Goal: Task Accomplishment & Management: Complete application form

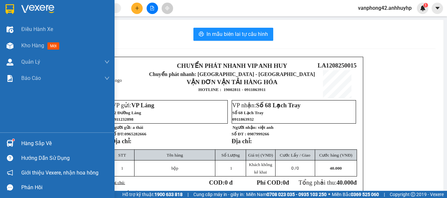
scroll to position [33, 0]
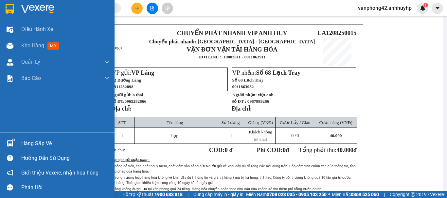
click at [11, 142] on img at bounding box center [10, 143] width 7 height 7
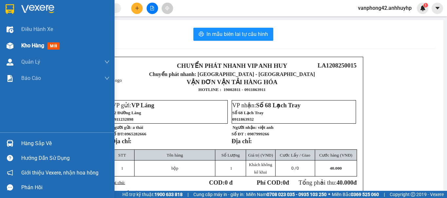
click at [11, 46] on img at bounding box center [10, 46] width 7 height 7
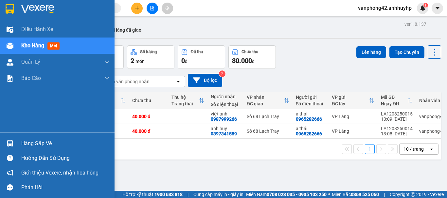
click at [7, 143] on img at bounding box center [10, 143] width 7 height 7
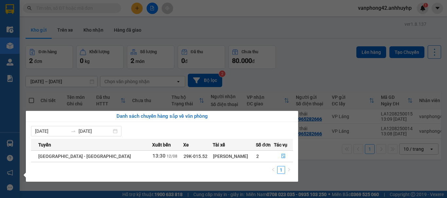
click at [183, 160] on td "29K-015.52" at bounding box center [198, 156] width 30 height 11
click at [216, 155] on div "[PERSON_NAME]" at bounding box center [234, 156] width 43 height 7
click at [279, 154] on button "button" at bounding box center [283, 156] width 18 height 10
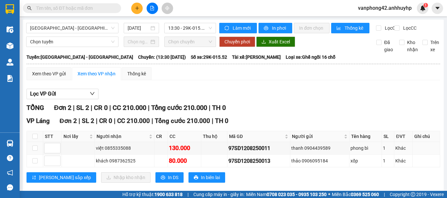
scroll to position [16, 0]
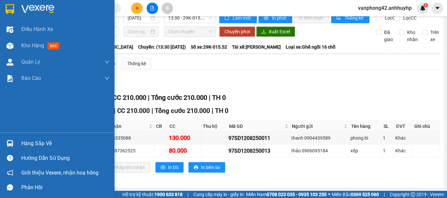
click at [5, 146] on div at bounding box center [9, 143] width 11 height 11
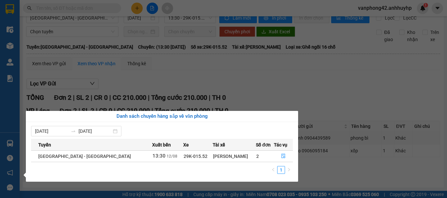
drag, startPoint x: 264, startPoint y: 76, endPoint x: 205, endPoint y: 78, distance: 58.6
click at [258, 75] on section "Kết quả tìm kiếm ( 0 ) Bộ lọc No Data vanphong42.anhhuyhp 1 Điều hành xe Kho hà…" at bounding box center [223, 99] width 447 height 198
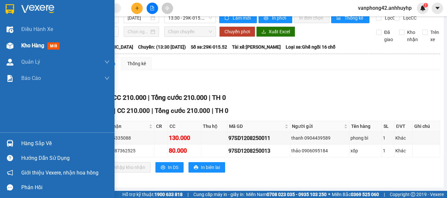
click at [17, 48] on div "Kho hàng mới" at bounding box center [57, 46] width 114 height 16
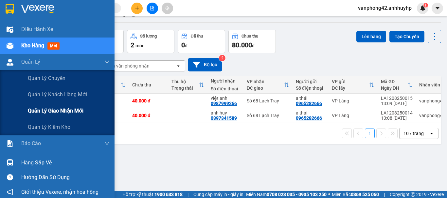
click at [38, 112] on span "Quản lý giao nhận mới" at bounding box center [56, 111] width 56 height 8
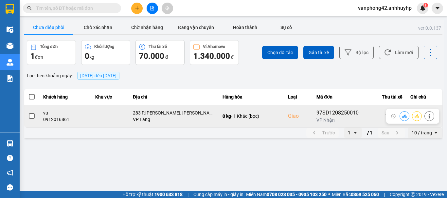
click at [60, 120] on div "0912016861" at bounding box center [65, 119] width 44 height 7
copy div "0912016861"
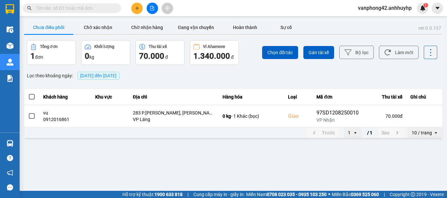
click at [60, 7] on input "text" at bounding box center [74, 8] width 77 height 7
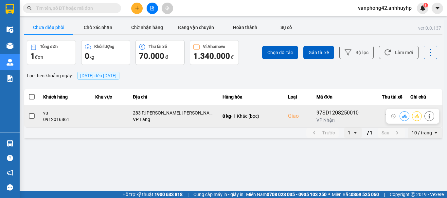
click at [34, 114] on span at bounding box center [32, 116] width 6 height 6
click at [28, 113] on input "checkbox" at bounding box center [28, 113] width 0 height 0
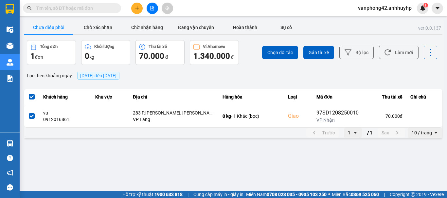
drag, startPoint x: 280, startPoint y: 53, endPoint x: 282, endPoint y: 66, distance: 13.0
click at [280, 53] on span "Chọn đối tác" at bounding box center [280, 52] width 26 height 7
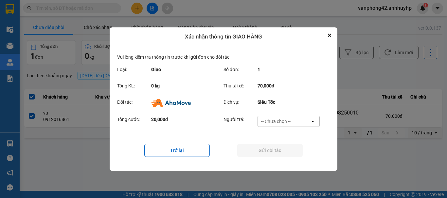
click at [301, 122] on div "-- Chưa chọn --" at bounding box center [284, 121] width 52 height 10
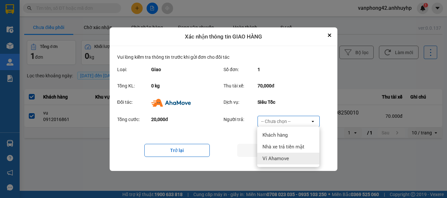
click at [277, 157] on span "Ví Ahamove" at bounding box center [275, 159] width 26 height 7
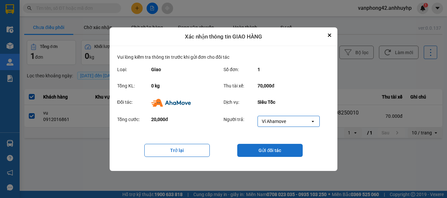
click at [266, 151] on button "Gửi đối tác" at bounding box center [269, 150] width 65 height 13
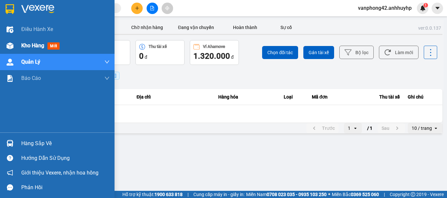
click at [14, 46] on div at bounding box center [9, 45] width 11 height 11
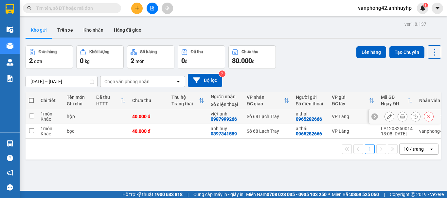
click at [33, 116] on input "checkbox" at bounding box center [31, 116] width 5 height 5
checkbox input "true"
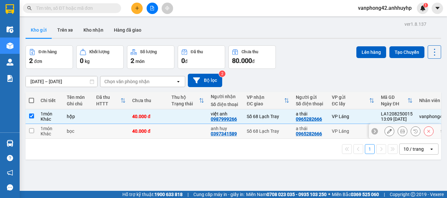
click at [34, 129] on input "checkbox" at bounding box center [31, 131] width 5 height 5
checkbox input "true"
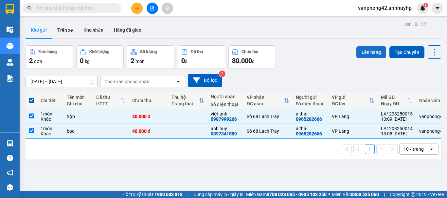
click at [356, 51] on button "Lên hàng" at bounding box center [371, 52] width 30 height 12
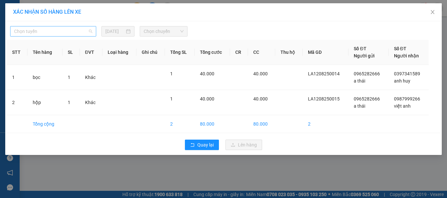
click at [49, 34] on span "Chọn tuyến" at bounding box center [53, 31] width 78 height 10
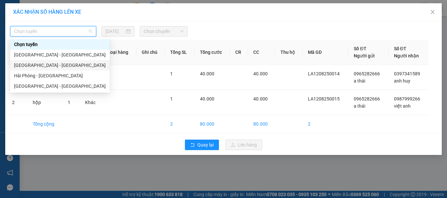
click at [36, 65] on div "Hà Nội - Hải Phòng" at bounding box center [60, 65] width 92 height 7
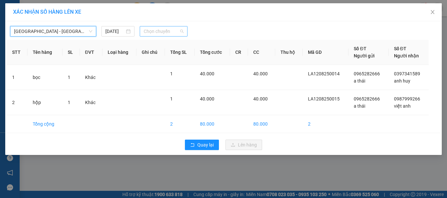
click at [149, 31] on span "Chọn chuyến" at bounding box center [164, 31] width 40 height 10
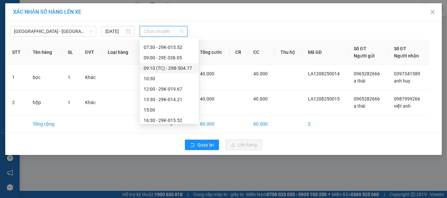
scroll to position [63, 0]
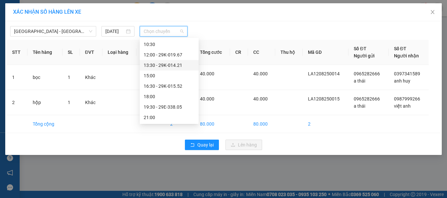
click at [168, 65] on div "13:30 - 29K-014.21" at bounding box center [169, 65] width 51 height 7
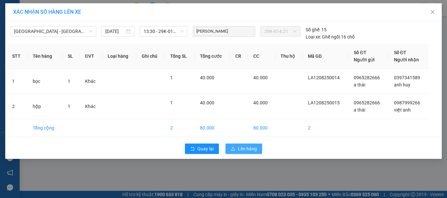
click at [233, 149] on icon "upload" at bounding box center [233, 149] width 5 height 5
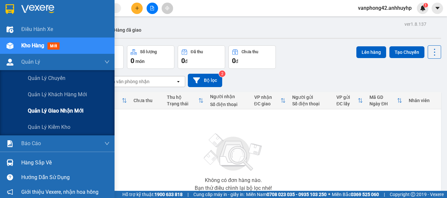
drag, startPoint x: 35, startPoint y: 113, endPoint x: 41, endPoint y: 112, distance: 6.3
click at [36, 112] on span "Quản lý giao nhận mới" at bounding box center [56, 111] width 56 height 8
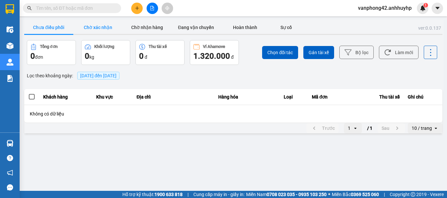
click at [93, 25] on button "Chờ xác nhận" at bounding box center [97, 27] width 49 height 13
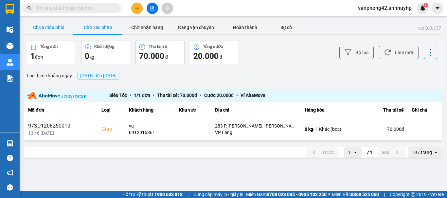
click at [62, 29] on button "Chưa điều phối" at bounding box center [48, 27] width 49 height 13
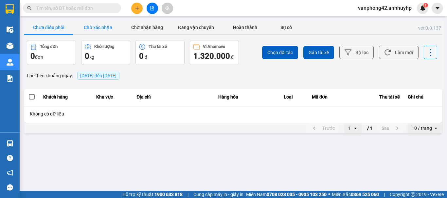
click at [88, 27] on button "Chờ xác nhận" at bounding box center [97, 27] width 49 height 13
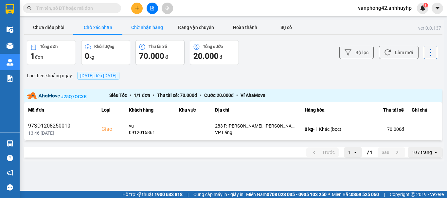
click at [143, 24] on button "Chờ nhận hàng" at bounding box center [146, 27] width 49 height 13
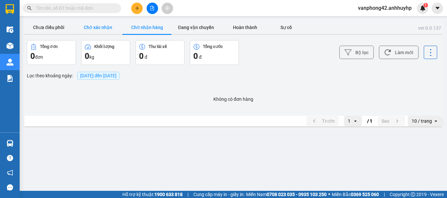
click at [95, 29] on button "Chờ xác nhận" at bounding box center [97, 27] width 49 height 13
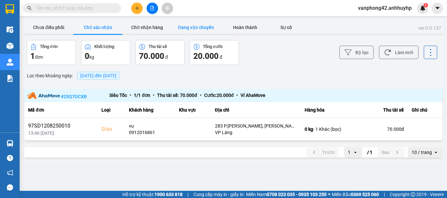
click at [184, 33] on button "Đang vận chuyển" at bounding box center [195, 27] width 49 height 13
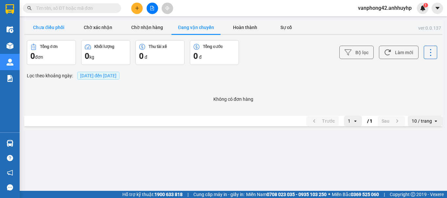
click at [54, 26] on button "Chưa điều phối" at bounding box center [48, 27] width 49 height 13
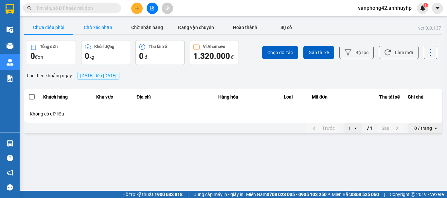
click at [97, 26] on button "Chờ xác nhận" at bounding box center [97, 27] width 49 height 13
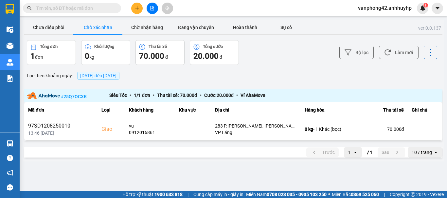
click at [89, 28] on button "Chờ xác nhận" at bounding box center [97, 27] width 49 height 13
click at [92, 27] on button "Chờ xác nhận" at bounding box center [97, 27] width 49 height 13
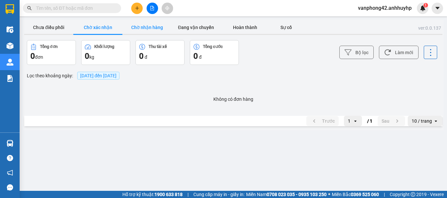
click at [145, 27] on button "Chờ nhận hàng" at bounding box center [146, 27] width 49 height 13
click at [208, 28] on button "Đang vận chuyển" at bounding box center [195, 27] width 49 height 13
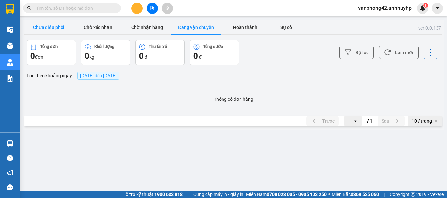
click at [54, 28] on button "Chưa điều phối" at bounding box center [48, 27] width 49 height 13
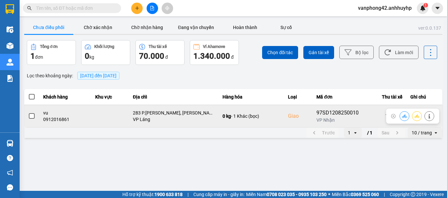
click at [33, 117] on span at bounding box center [32, 116] width 6 height 6
click at [28, 113] on input "checkbox" at bounding box center [28, 113] width 0 height 0
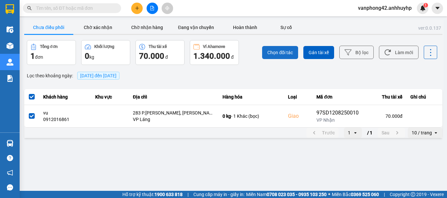
click at [269, 48] on button "Chọn đối tác" at bounding box center [280, 52] width 36 height 13
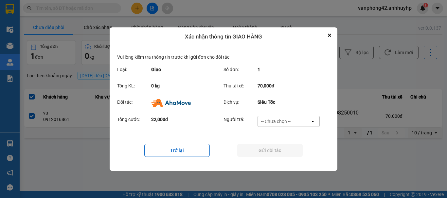
click at [282, 121] on div "-- Chưa chọn --" at bounding box center [275, 121] width 29 height 7
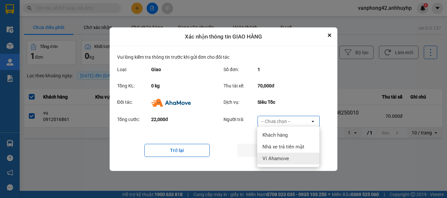
click at [270, 158] on span "Ví Ahamove" at bounding box center [275, 159] width 26 height 7
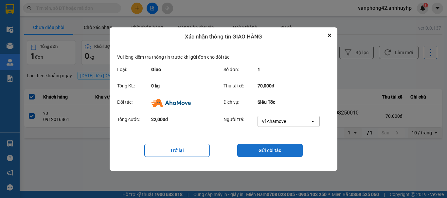
click at [272, 149] on button "Gửi đối tác" at bounding box center [269, 150] width 65 height 13
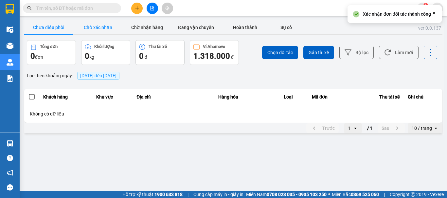
click at [99, 25] on button "Chờ xác nhận" at bounding box center [97, 27] width 49 height 13
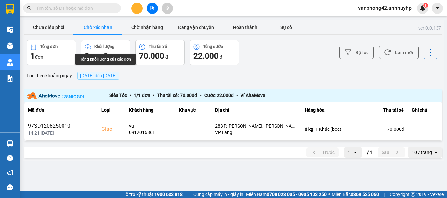
click at [99, 25] on button "Chờ xác nhận" at bounding box center [97, 27] width 49 height 13
click at [109, 31] on button "Chờ xác nhận" at bounding box center [97, 27] width 49 height 13
click at [73, 21] on button "Chờ xác nhận" at bounding box center [97, 27] width 49 height 13
click at [109, 31] on button "Chờ xác nhận" at bounding box center [97, 27] width 49 height 13
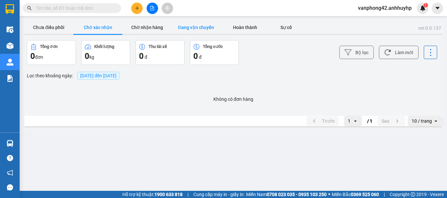
click at [206, 30] on button "Đang vận chuyển" at bounding box center [195, 27] width 49 height 13
click at [147, 28] on button "Chờ nhận hàng" at bounding box center [146, 27] width 49 height 13
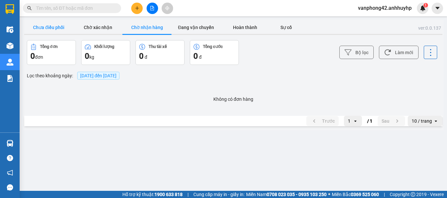
click at [52, 25] on button "Chưa điều phối" at bounding box center [48, 27] width 49 height 13
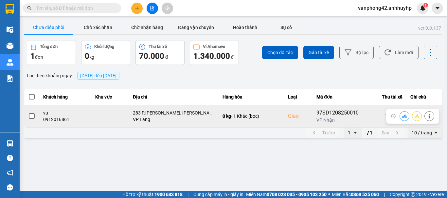
click at [29, 117] on span at bounding box center [32, 116] width 6 height 6
click at [28, 113] on input "checkbox" at bounding box center [28, 113] width 0 height 0
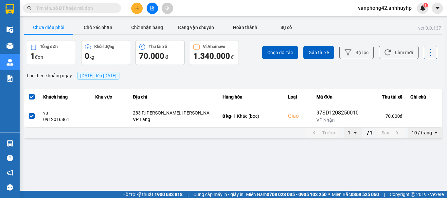
click at [60, 8] on input "text" at bounding box center [74, 8] width 77 height 7
paste input "0584423108"
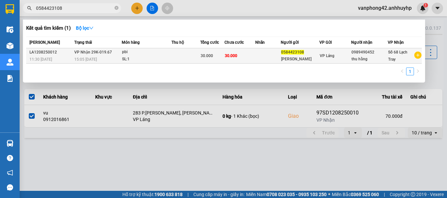
type input "0584423108"
click at [168, 54] on div "pbi" at bounding box center [146, 52] width 49 height 7
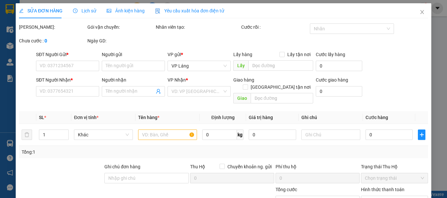
type input "0584423108"
type input "mai phương"
type input "0989490452"
type input "thu hằng"
type input "30.000"
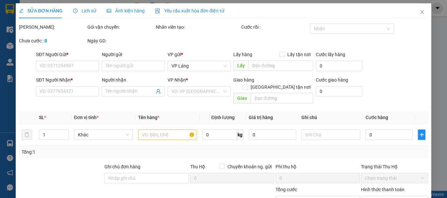
type input "30.000"
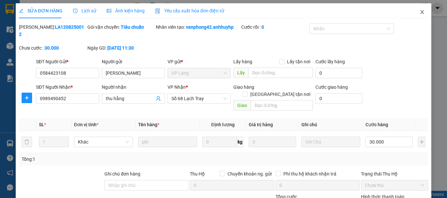
click at [419, 13] on icon "close" at bounding box center [421, 11] width 5 height 5
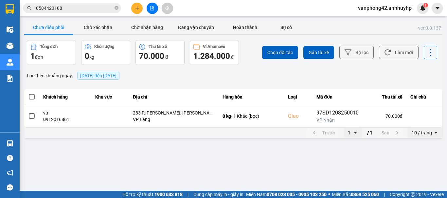
click at [54, 27] on button "Chưa điều phối" at bounding box center [48, 27] width 49 height 13
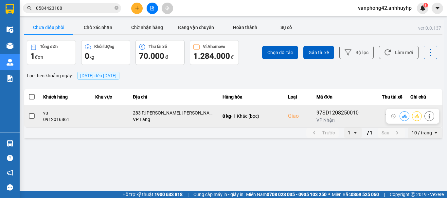
click at [30, 117] on span at bounding box center [32, 116] width 6 height 6
click at [28, 113] on input "checkbox" at bounding box center [28, 113] width 0 height 0
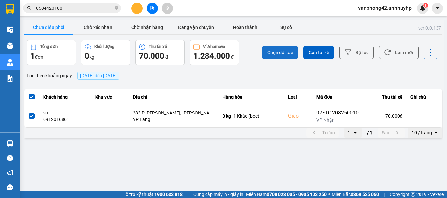
click at [278, 49] on span "Chọn đối tác" at bounding box center [280, 52] width 26 height 7
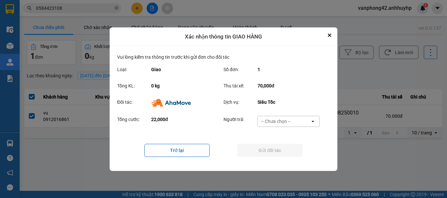
click at [282, 120] on div "-- Chưa chọn --" at bounding box center [275, 121] width 29 height 7
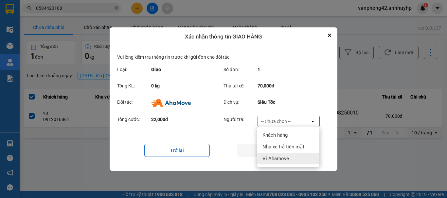
click at [281, 157] on span "Ví Ahamove" at bounding box center [275, 159] width 26 height 7
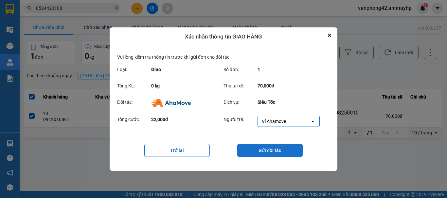
click at [268, 146] on button "Gửi đối tác" at bounding box center [269, 150] width 65 height 13
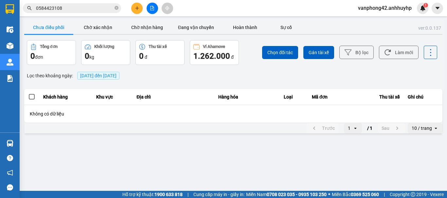
click at [58, 27] on button "Chưa điều phối" at bounding box center [48, 27] width 49 height 13
click at [100, 27] on button "Chờ xác nhận" at bounding box center [97, 27] width 49 height 13
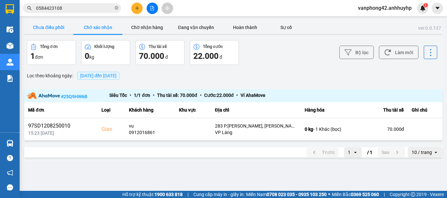
click at [61, 26] on button "Chưa điều phối" at bounding box center [48, 27] width 49 height 13
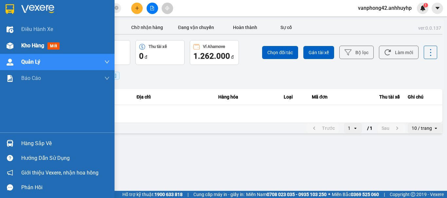
click at [45, 44] on div "Kho hàng mới" at bounding box center [41, 46] width 41 height 8
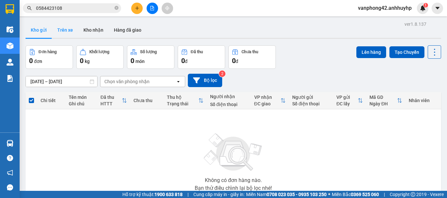
click at [67, 27] on button "Trên xe" at bounding box center [65, 30] width 26 height 16
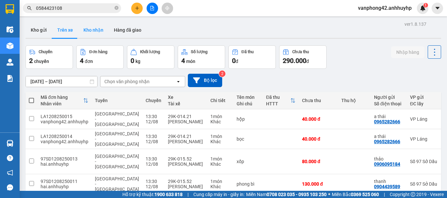
click at [95, 26] on button "Kho nhận" at bounding box center [93, 30] width 30 height 16
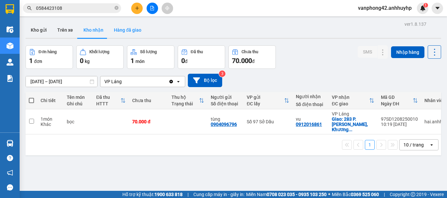
click at [132, 29] on button "Hàng đã giao" at bounding box center [128, 30] width 38 height 16
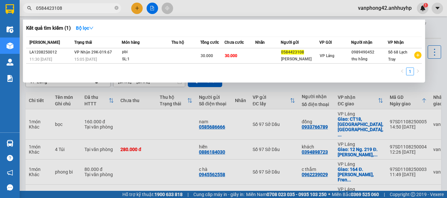
click at [69, 9] on input "0584423108" at bounding box center [74, 8] width 77 height 7
click at [234, 6] on div at bounding box center [223, 99] width 447 height 198
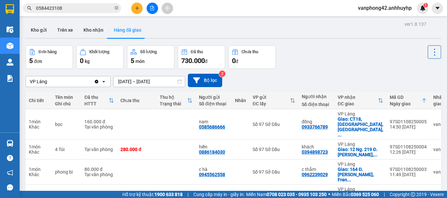
click at [72, 8] on input "0584423108" at bounding box center [74, 8] width 77 height 7
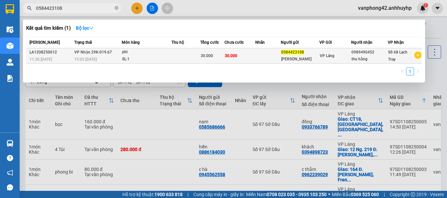
click at [48, 53] on div "LA1208250012" at bounding box center [50, 52] width 43 height 7
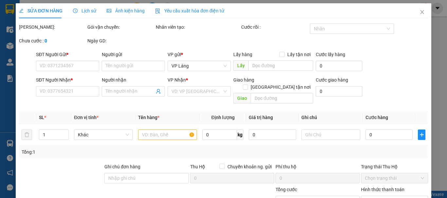
type input "0584423108"
type input "mai phương"
type input "0989490452"
type input "thu hằng"
type input "30.000"
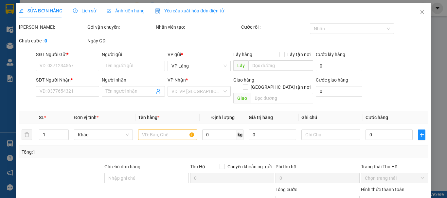
type input "30.000"
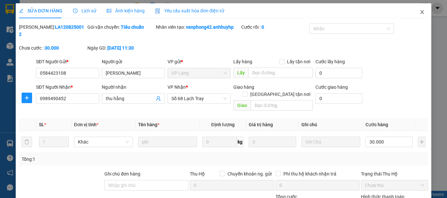
click at [419, 14] on icon "close" at bounding box center [421, 11] width 5 height 5
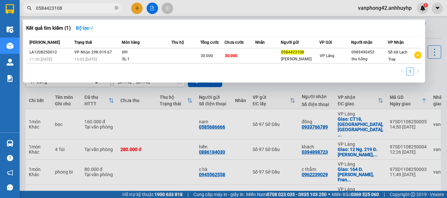
click at [72, 11] on input "0584423108" at bounding box center [74, 8] width 77 height 7
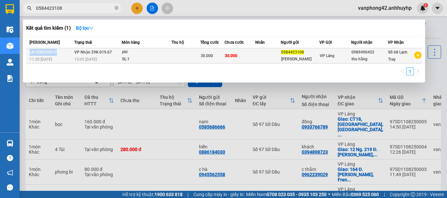
drag, startPoint x: 30, startPoint y: 51, endPoint x: 60, endPoint y: 52, distance: 30.4
click at [60, 52] on div "LA1208250012" at bounding box center [50, 52] width 43 height 7
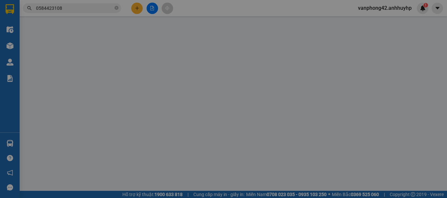
type input "0584423108"
type input "mai phương"
type input "0989490452"
type input "thu hằng"
type input "30.000"
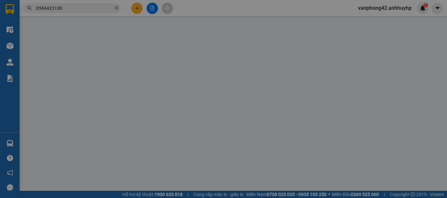
type input "30.000"
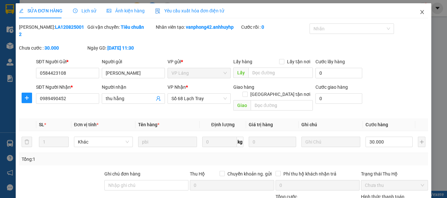
click at [419, 13] on icon "close" at bounding box center [421, 11] width 5 height 5
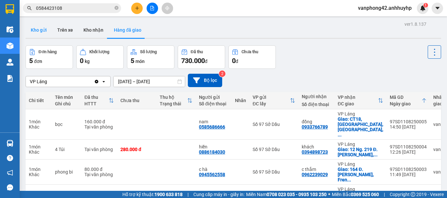
click at [38, 28] on button "Kho gửi" at bounding box center [39, 30] width 26 height 16
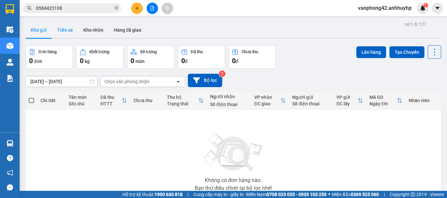
click at [58, 29] on button "Trên xe" at bounding box center [65, 30] width 26 height 16
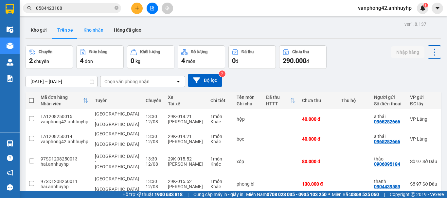
click at [89, 29] on button "Kho nhận" at bounding box center [93, 30] width 30 height 16
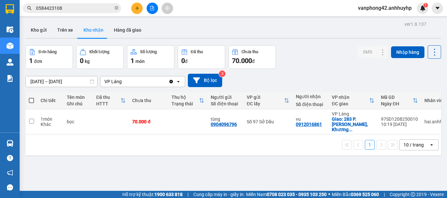
click at [157, 80] on div "VP Láng" at bounding box center [134, 82] width 68 height 10
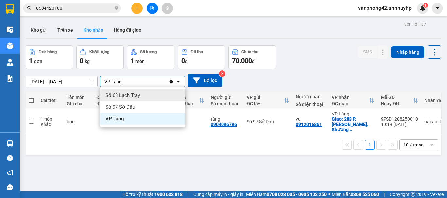
click at [149, 95] on div "Số 68 Lạch Tray" at bounding box center [142, 96] width 85 height 12
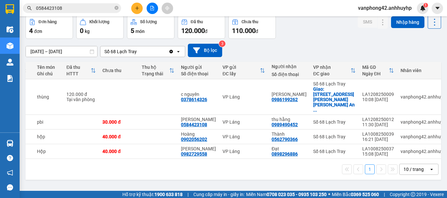
scroll to position [0, 32]
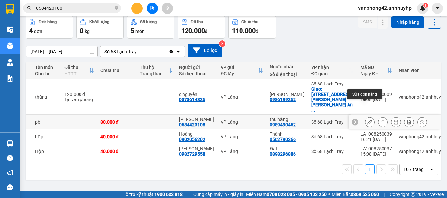
click at [367, 120] on icon at bounding box center [369, 122] width 5 height 5
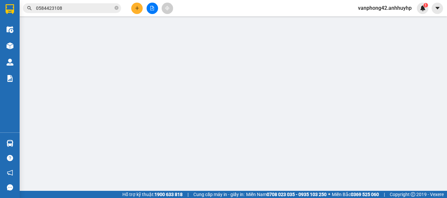
type input "0584423108"
type input "mai phương"
type input "0989490452"
type input "thu hằng"
type input "30.000"
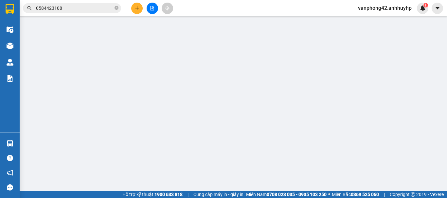
type input "30.000"
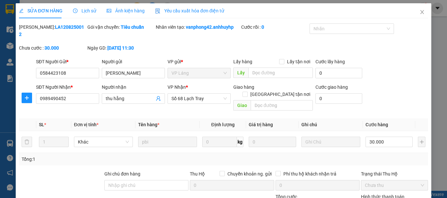
click at [56, 28] on b "LA1208250012" at bounding box center [51, 31] width 65 height 12
copy b "LA1208250012"
click at [420, 13] on icon "close" at bounding box center [422, 12] width 4 height 4
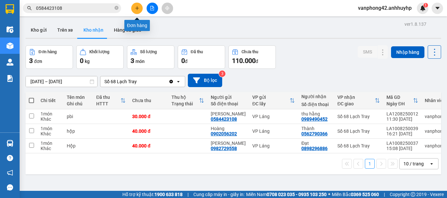
click at [137, 8] on icon "plus" at bounding box center [137, 8] width 0 height 4
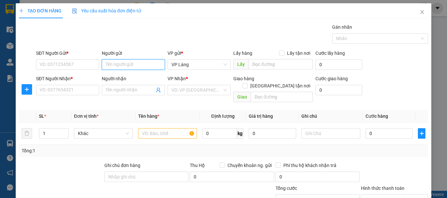
click at [129, 67] on input "Người gửi" at bounding box center [133, 65] width 63 height 10
click at [63, 58] on div "SĐT Người Gửi *" at bounding box center [67, 55] width 63 height 10
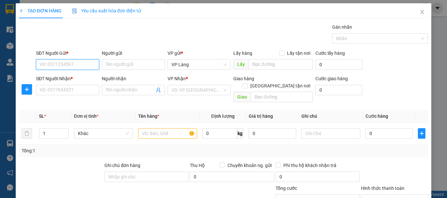
click at [63, 64] on input "SĐT Người Gửi *" at bounding box center [67, 65] width 63 height 10
paste input "0961773693"
type input "0961773693"
click at [75, 78] on div "0961773693 - Phương Thảo" at bounding box center [72, 77] width 64 height 7
type input "Phương Thảo"
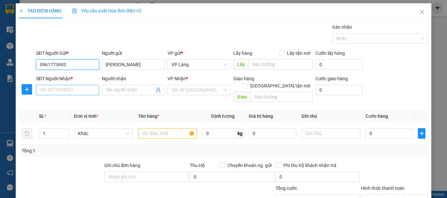
type input "0961773693"
click at [75, 89] on input "SĐT Người Nhận *" at bounding box center [67, 90] width 63 height 10
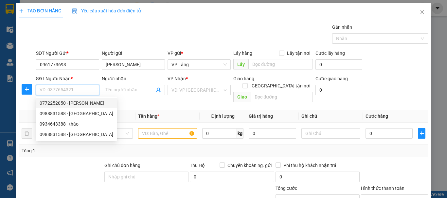
click at [77, 101] on div "0772252050 - xuân đào" at bounding box center [77, 103] width 74 height 7
type input "0772252050"
type input "xuân đào"
checkbox input "true"
type input "302 P. Cát Bi, Thành Tô, Hải An, Hải Phòng, Việt Nam"
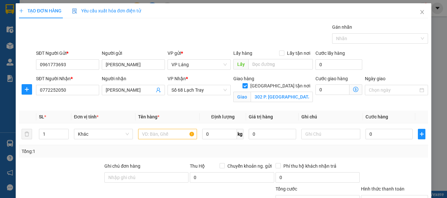
click at [353, 88] on icon "dollar-circle" at bounding box center [355, 89] width 5 height 5
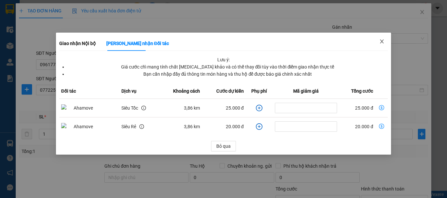
click at [382, 42] on icon "close" at bounding box center [382, 42] width 4 height 4
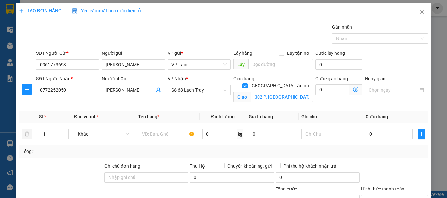
click at [353, 89] on icon "dollar-circle" at bounding box center [355, 89] width 5 height 5
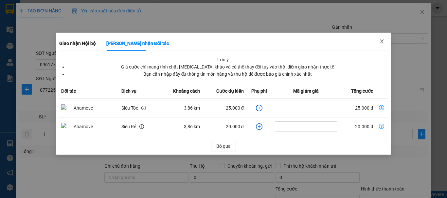
click at [383, 43] on icon "close" at bounding box center [382, 42] width 4 height 4
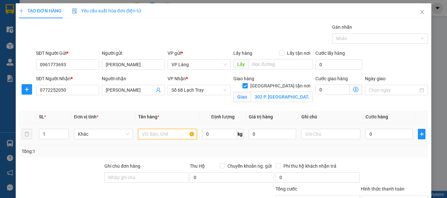
click at [169, 137] on input "text" at bounding box center [167, 134] width 59 height 10
type input "thùng"
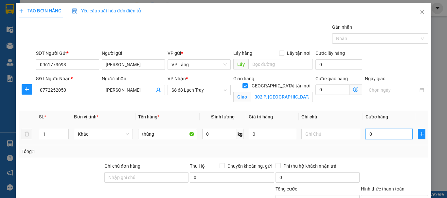
click at [377, 138] on input "0" at bounding box center [388, 134] width 47 height 10
type input "1"
type input "10"
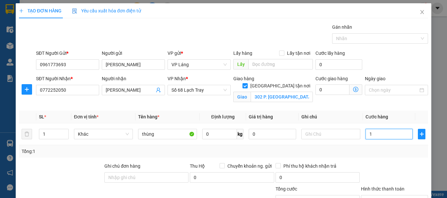
type input "10"
type input "100"
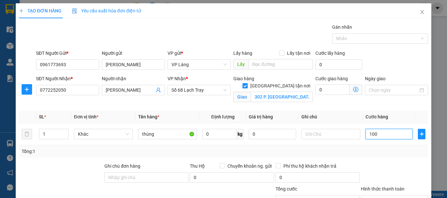
type input "1.000"
type input "10.000"
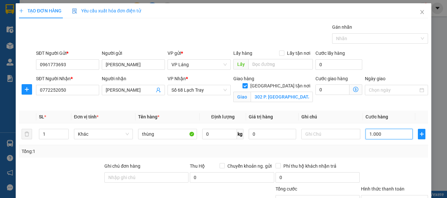
type input "10.000"
type input "100.000"
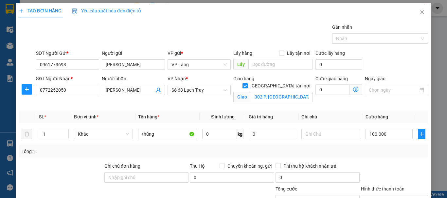
drag, startPoint x: 337, startPoint y: 148, endPoint x: 335, endPoint y: 156, distance: 7.7
click at [336, 155] on div "Tổng: 1" at bounding box center [224, 151] width 404 height 7
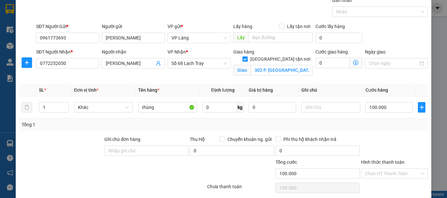
scroll to position [51, 0]
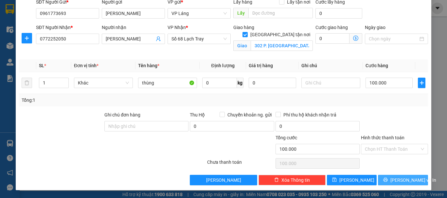
click at [406, 181] on span "Lưu và In" at bounding box center [413, 180] width 46 height 7
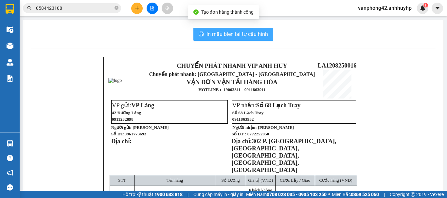
click at [259, 37] on span "In mẫu biên lai tự cấu hình" at bounding box center [236, 34] width 61 height 8
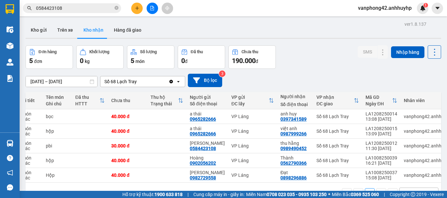
scroll to position [0, 32]
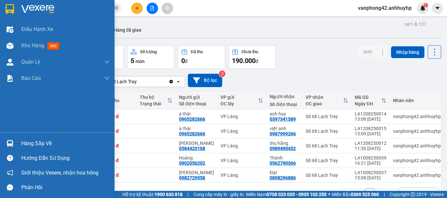
click at [21, 143] on div "Hàng sắp về" at bounding box center [57, 143] width 114 height 15
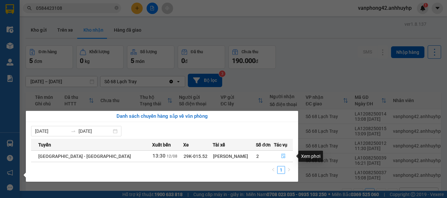
click at [281, 156] on icon "file-done" at bounding box center [283, 156] width 5 height 5
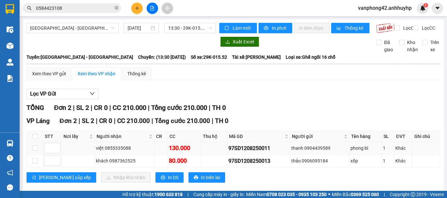
click at [256, 153] on div "97SD1208250011" at bounding box center [258, 149] width 60 height 8
copy div "97SD1208250011"
click at [239, 165] on div "97SD1208250013" at bounding box center [258, 161] width 60 height 8
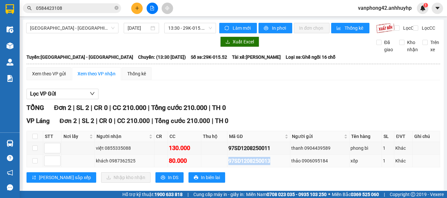
copy div "97SD1208250013"
click at [34, 139] on input "checkbox" at bounding box center [34, 136] width 5 height 5
checkbox input "true"
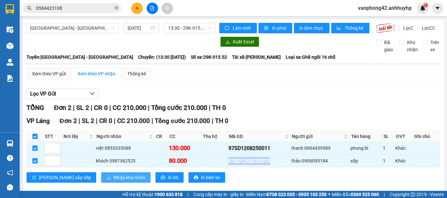
click at [113, 181] on span "Nhập kho nhận" at bounding box center [129, 177] width 32 height 7
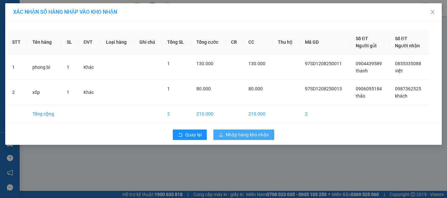
click at [230, 134] on span "Nhập hàng kho nhận" at bounding box center [247, 134] width 43 height 7
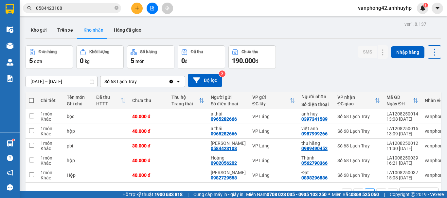
click at [152, 77] on div "Số 68 Lạch Tray" at bounding box center [134, 82] width 68 height 10
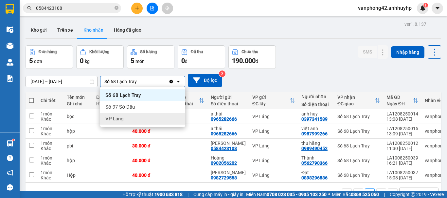
click at [133, 118] on div "VP Láng" at bounding box center [142, 119] width 85 height 12
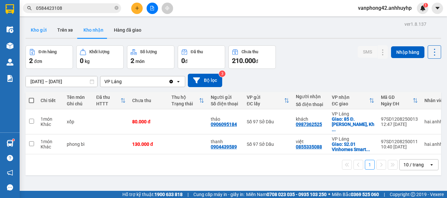
click at [41, 30] on button "Kho gửi" at bounding box center [39, 30] width 26 height 16
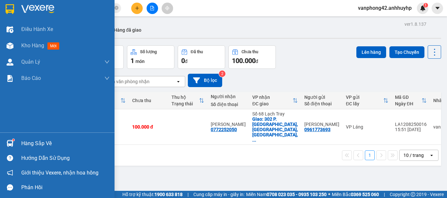
click at [4, 141] on div "Hàng sắp về" at bounding box center [57, 143] width 114 height 15
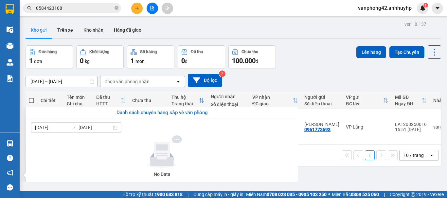
click at [115, 88] on section "Kết quả tìm kiếm ( 1 ) Bộ lọc Mã ĐH Trạng thái Món hàng Thu hộ Tổng cước Chưa c…" at bounding box center [223, 99] width 447 height 198
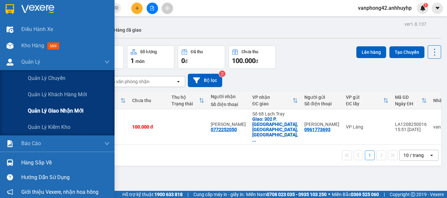
click at [30, 108] on span "Quản lý giao nhận mới" at bounding box center [56, 111] width 56 height 8
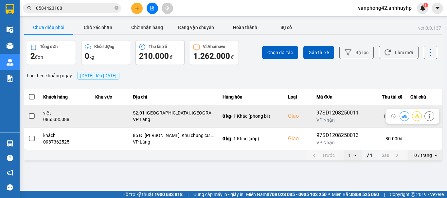
click at [31, 117] on span at bounding box center [32, 116] width 6 height 6
click at [28, 113] on input "checkbox" at bounding box center [28, 113] width 0 height 0
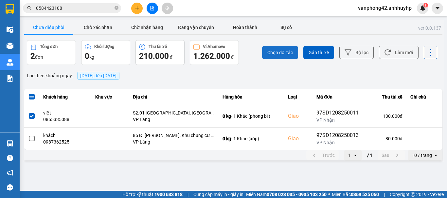
click at [285, 53] on span "Chọn đối tác" at bounding box center [280, 52] width 26 height 7
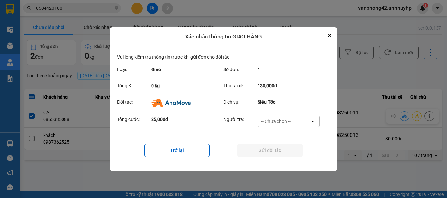
click at [287, 118] on div "-- Chưa chọn --" at bounding box center [275, 121] width 29 height 7
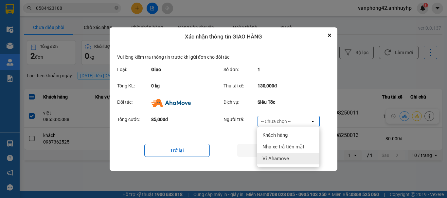
click at [279, 157] on span "Ví Ahamove" at bounding box center [275, 159] width 26 height 7
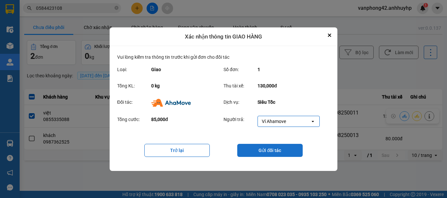
click at [266, 150] on button "Gửi đối tác" at bounding box center [269, 150] width 65 height 13
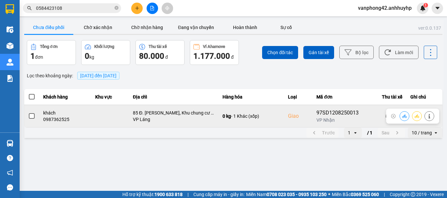
click at [33, 116] on span at bounding box center [32, 116] width 6 height 6
click at [28, 113] on input "checkbox" at bounding box center [28, 113] width 0 height 0
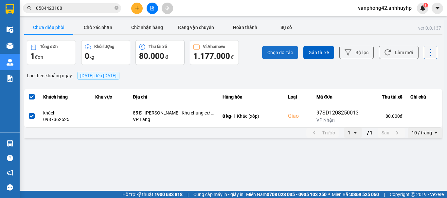
click at [277, 53] on span "Chọn đối tác" at bounding box center [280, 52] width 26 height 7
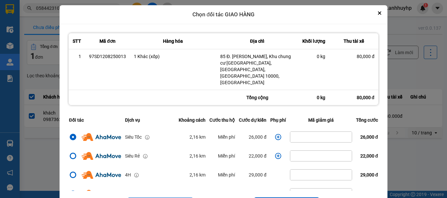
click at [275, 134] on icon "dialog" at bounding box center [278, 137] width 7 height 7
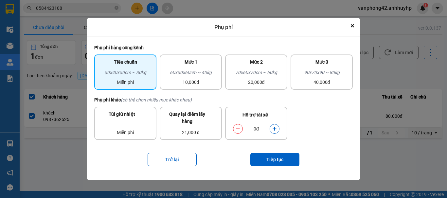
click at [277, 129] on button "dialog" at bounding box center [274, 129] width 9 height 11
click at [267, 163] on button "Tiếp tục" at bounding box center [274, 159] width 49 height 13
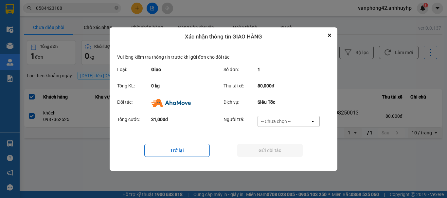
click at [278, 121] on div "-- Chưa chọn --" at bounding box center [275, 121] width 29 height 7
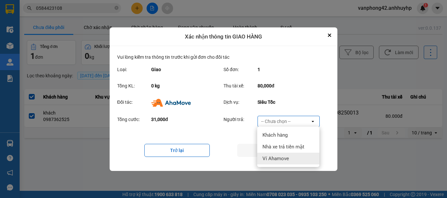
click at [280, 156] on span "Ví Ahamove" at bounding box center [275, 159] width 26 height 7
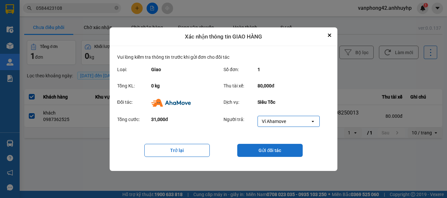
click at [276, 150] on button "Gửi đối tác" at bounding box center [269, 150] width 65 height 13
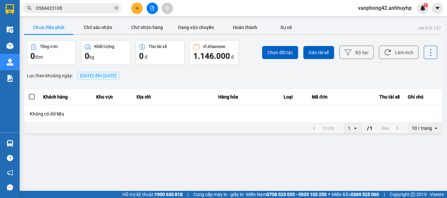
click at [53, 29] on button "Chưa điều phối" at bounding box center [48, 27] width 49 height 13
click at [106, 30] on button "Chờ xác nhận" at bounding box center [97, 27] width 49 height 13
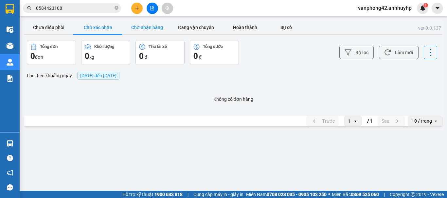
click at [143, 33] on button "Chờ nhận hàng" at bounding box center [146, 27] width 49 height 13
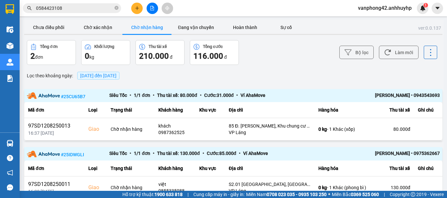
click at [146, 25] on button "Chờ nhận hàng" at bounding box center [146, 27] width 49 height 13
click at [143, 26] on button "Chờ nhận hàng" at bounding box center [146, 27] width 49 height 13
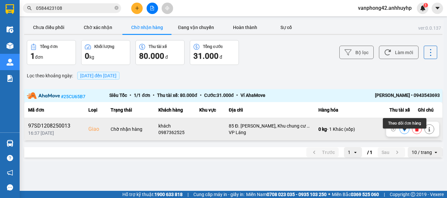
click at [404, 135] on button at bounding box center [404, 129] width 9 height 11
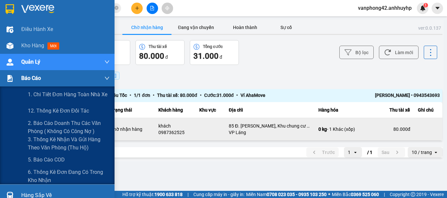
click at [10, 78] on img at bounding box center [10, 78] width 7 height 7
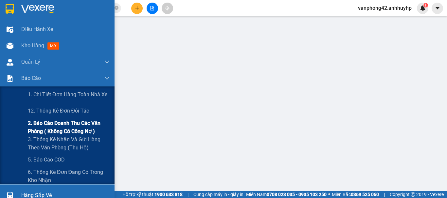
click at [50, 130] on span "2. Báo cáo doanh thu các văn phòng ( không có công nợ )" at bounding box center [69, 127] width 82 height 16
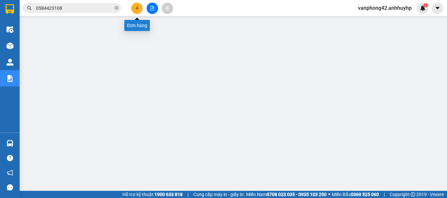
click at [135, 8] on icon "plus" at bounding box center [137, 8] width 5 height 5
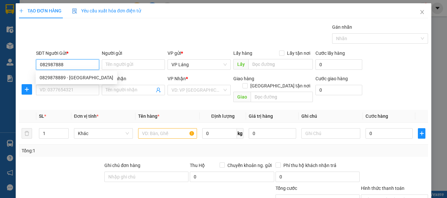
type input "0829878889"
click at [80, 76] on div "0829878889 - Ninh" at bounding box center [77, 77] width 74 height 7
type input "Ninh"
type input "0829878889"
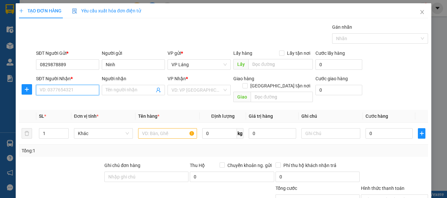
click at [75, 93] on input "SĐT Người Nhận *" at bounding box center [67, 90] width 63 height 10
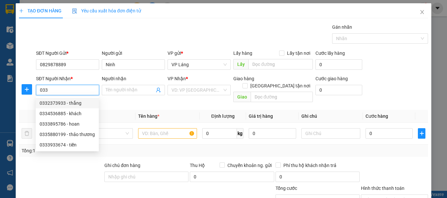
click at [75, 102] on div "0332373933 - thắng" at bounding box center [67, 103] width 55 height 7
type input "0332373933"
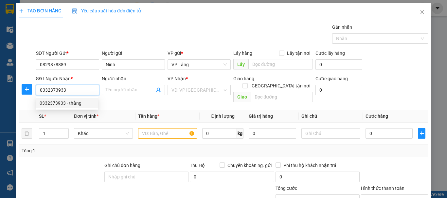
type input "thắng"
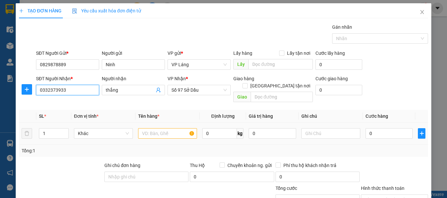
type input "0332373933"
click at [168, 129] on input "text" at bounding box center [167, 134] width 59 height 10
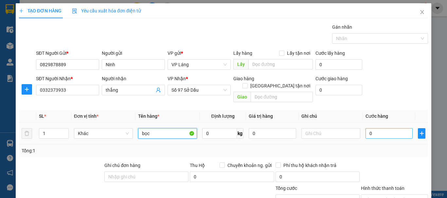
type input "bọc"
click at [380, 129] on input "0" at bounding box center [388, 134] width 47 height 10
type input "4"
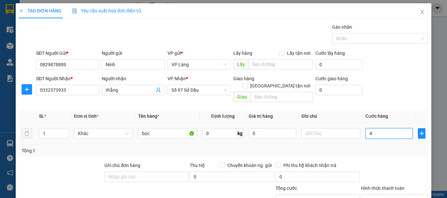
type input "40"
type input "400"
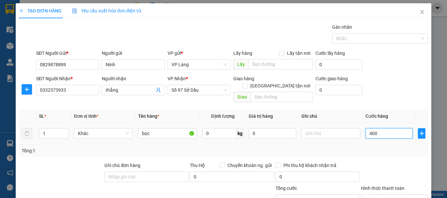
type input "400"
type input "4.000"
type input "40.000"
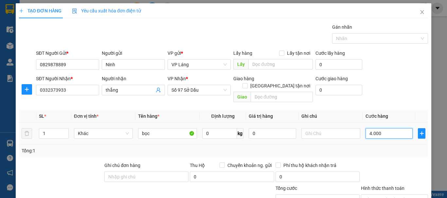
type input "40.000"
click at [378, 147] on div "Tổng: 1" at bounding box center [224, 150] width 404 height 7
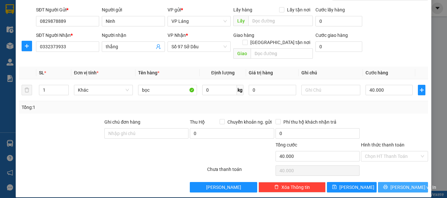
click at [391, 182] on button "Lưu và In" at bounding box center [403, 187] width 50 height 10
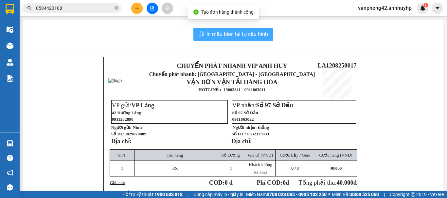
click at [242, 38] on span "In mẫu biên lai tự cấu hình" at bounding box center [236, 34] width 61 height 8
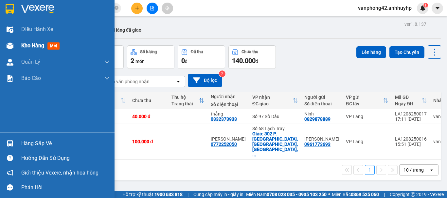
click at [18, 45] on div "Kho hàng mới" at bounding box center [57, 46] width 114 height 16
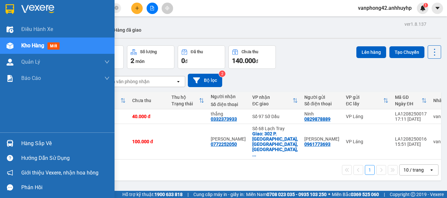
click at [20, 45] on div "Kho hàng mới" at bounding box center [57, 46] width 114 height 16
click at [9, 145] on img at bounding box center [10, 143] width 7 height 7
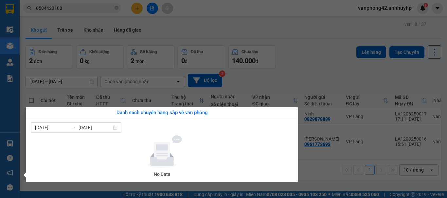
click at [286, 79] on section "Kết quả tìm kiếm ( 1 ) Bộ lọc Mã ĐH Trạng thái Món hàng Thu hộ Tổng cước Chưa c…" at bounding box center [223, 99] width 447 height 198
